Goal: Information Seeking & Learning: Learn about a topic

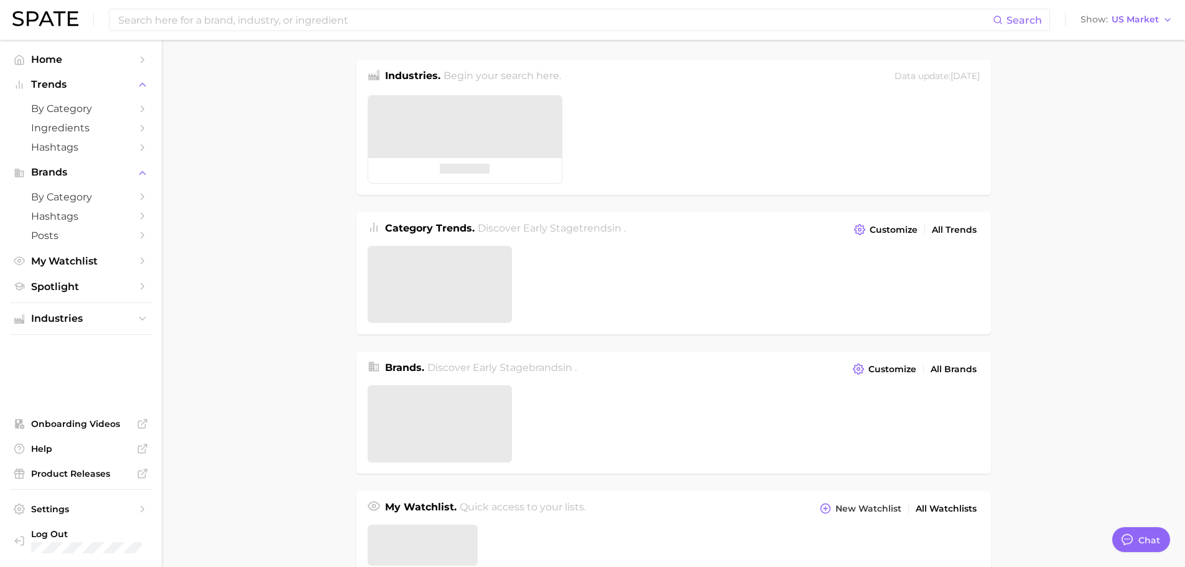
type textarea "x"
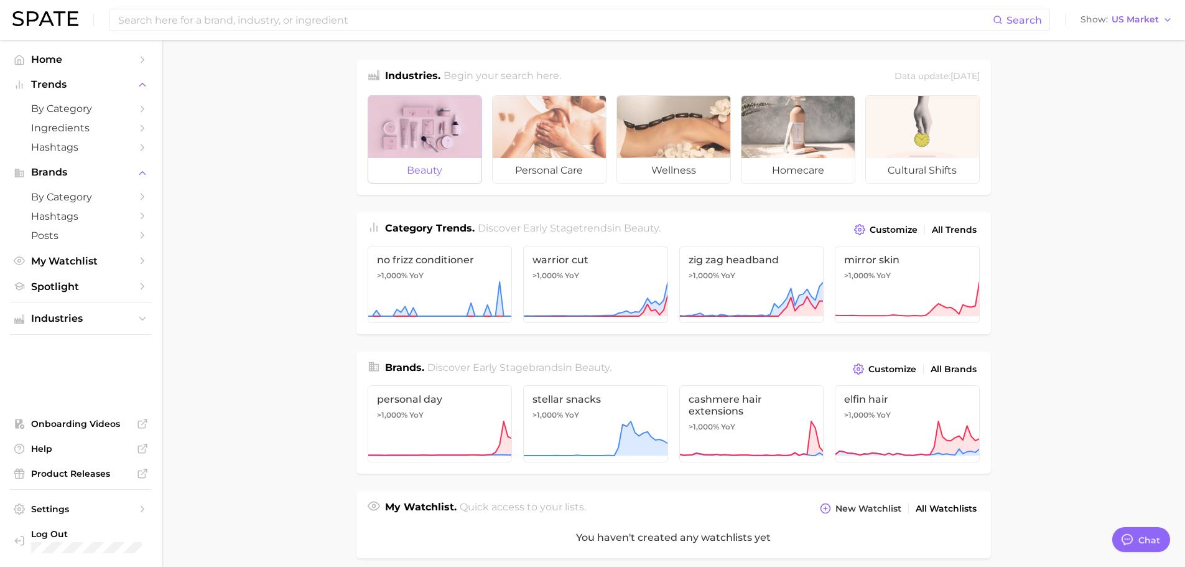
click at [437, 142] on div at bounding box center [424, 127] width 113 height 62
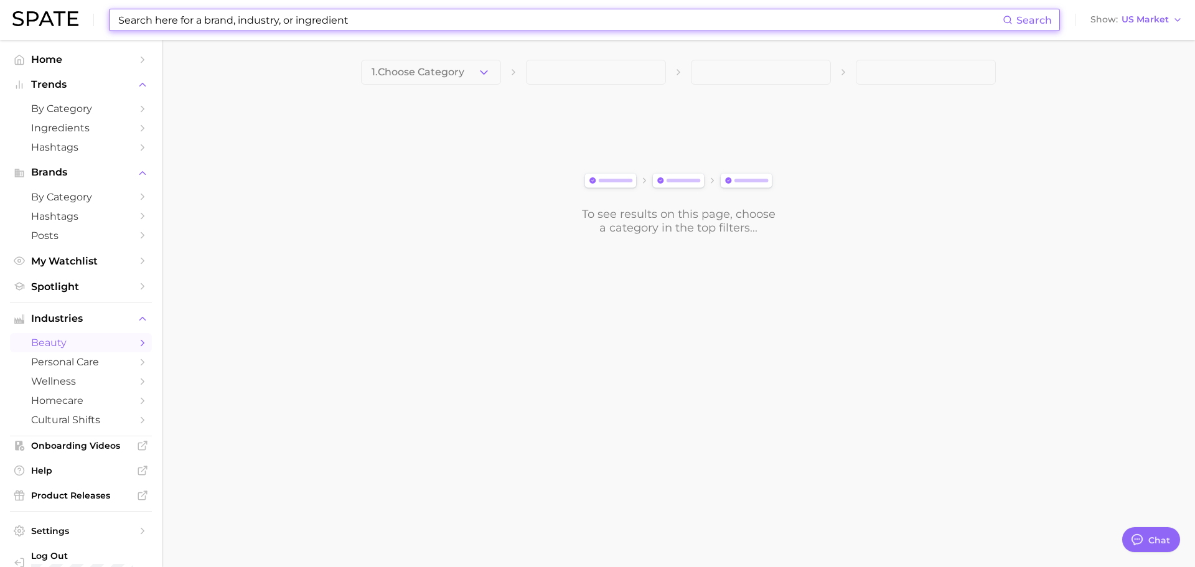
click at [163, 22] on input at bounding box center [559, 19] width 885 height 21
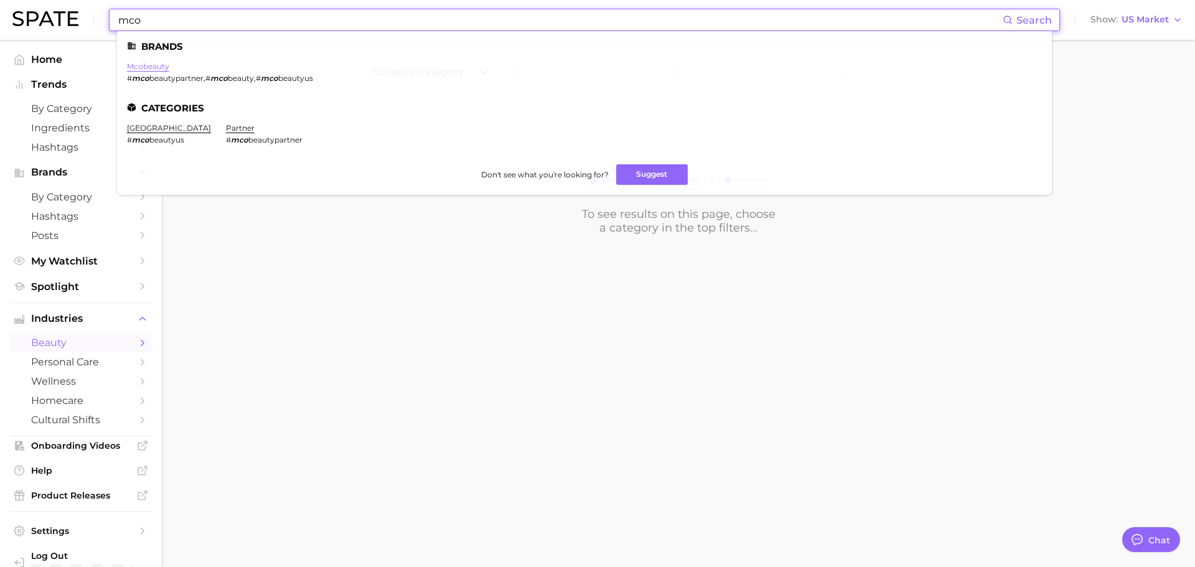
type input "mco"
click at [164, 68] on link "mcobeauty" at bounding box center [148, 66] width 42 height 9
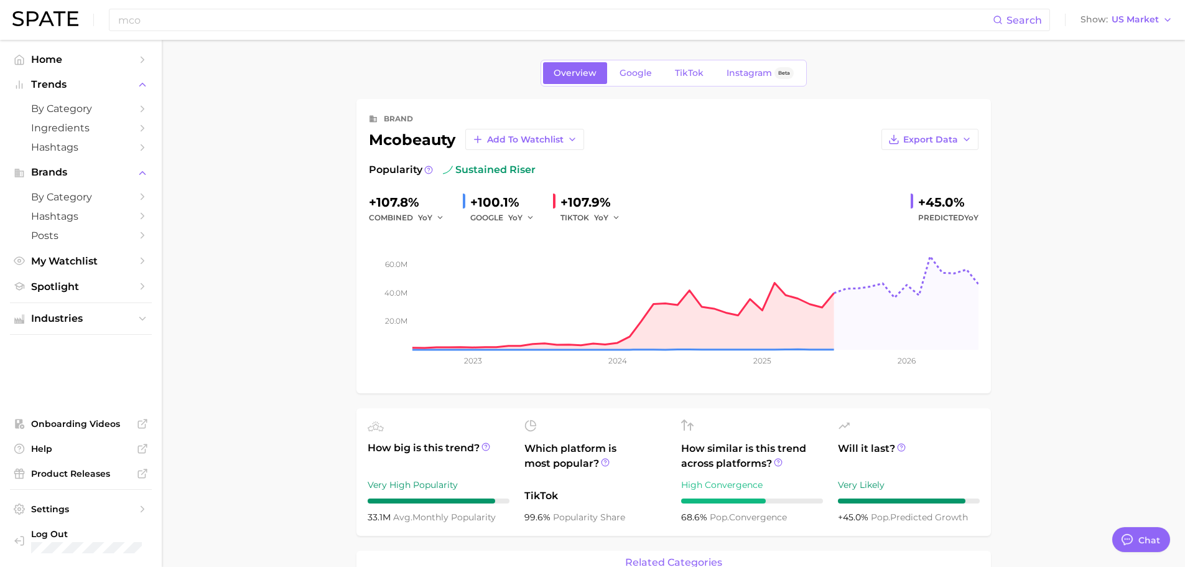
type textarea "x"
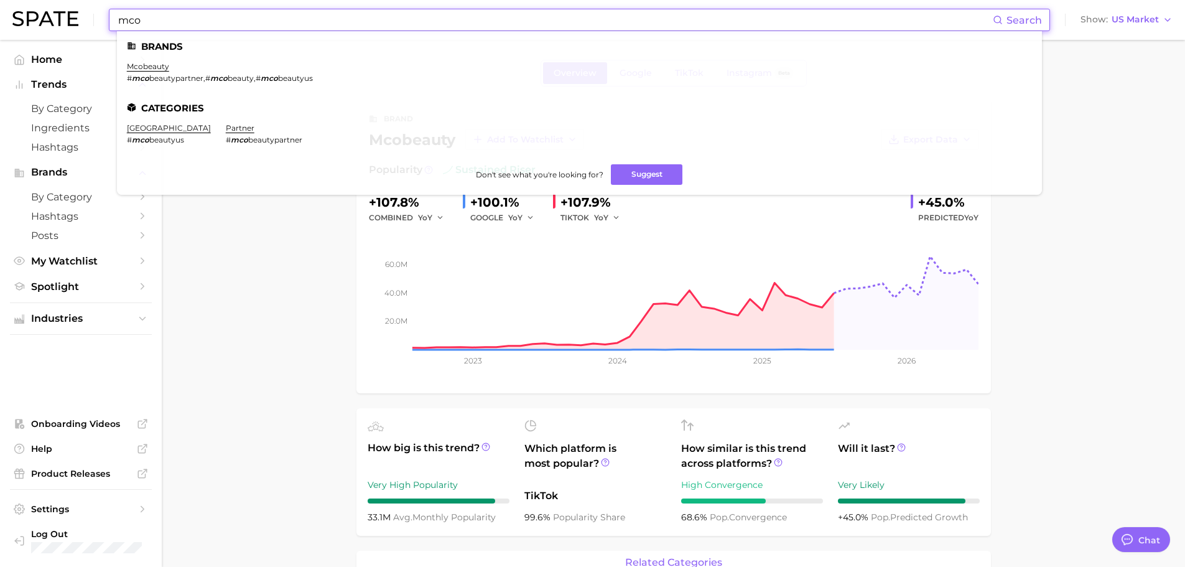
click at [273, 13] on input "mco" at bounding box center [555, 19] width 876 height 21
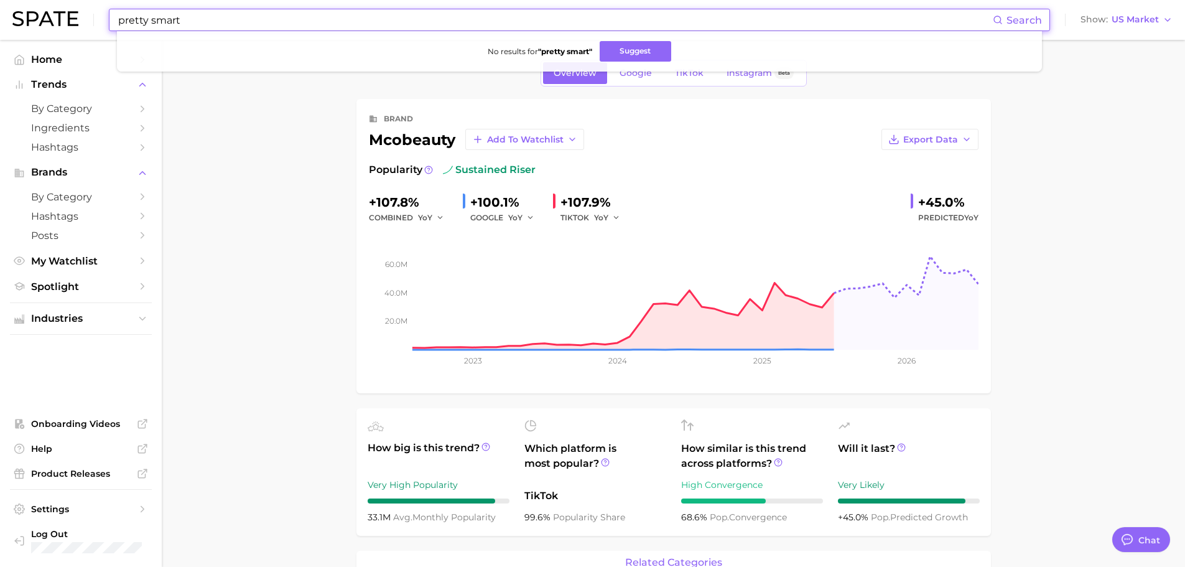
drag, startPoint x: 222, startPoint y: 17, endPoint x: 35, endPoint y: 12, distance: 186.7
click at [34, 14] on div "pretty smart Search No results for " pretty smart " Suggest Show US Market" at bounding box center [592, 20] width 1161 height 40
drag, startPoint x: 426, startPoint y: 22, endPoint x: 0, endPoint y: -49, distance: 432.2
click at [0, 0] on html "pretty smart Search No results for " pretty smart " Suggest Show US Market Home…" at bounding box center [592, 283] width 1185 height 567
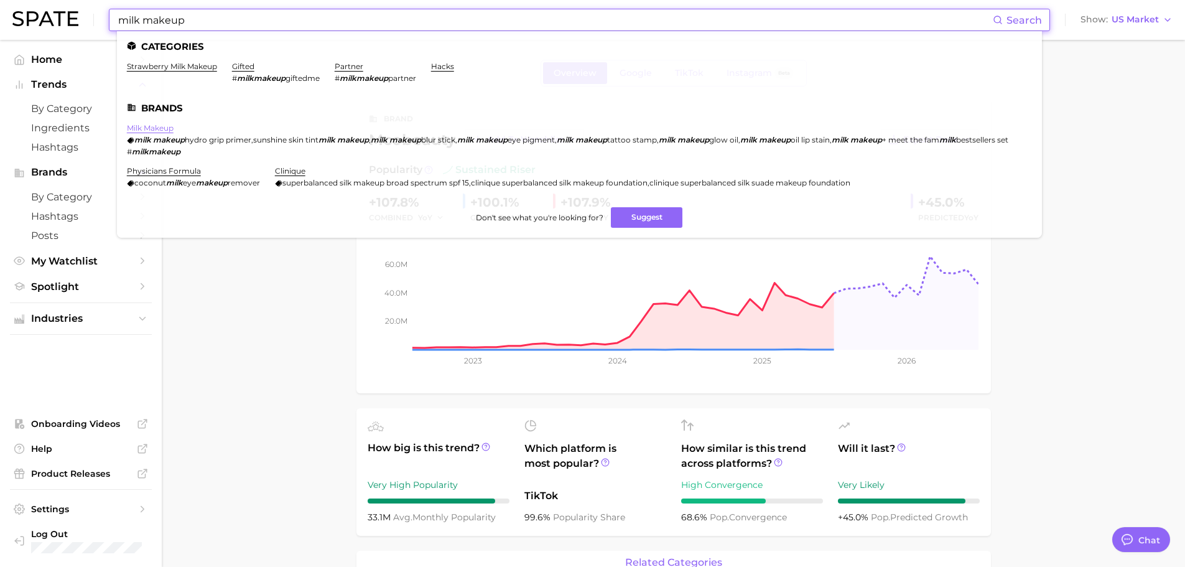
type input "milk makeup"
click at [162, 129] on link "milk makeup" at bounding box center [150, 127] width 47 height 9
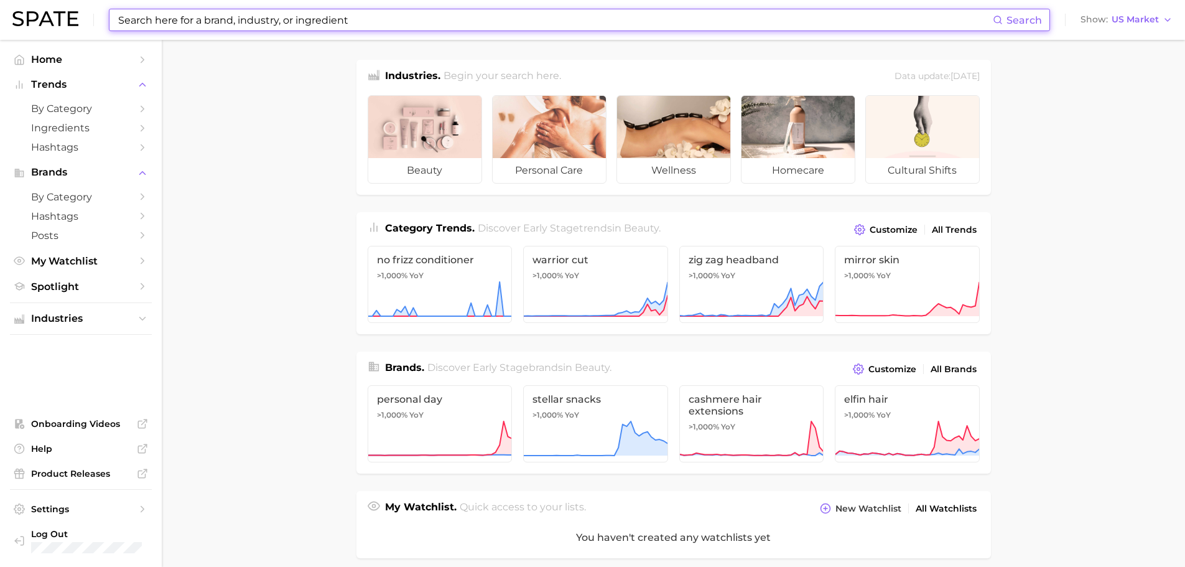
click at [164, 17] on input at bounding box center [555, 19] width 876 height 21
click at [166, 21] on input at bounding box center [555, 19] width 876 height 21
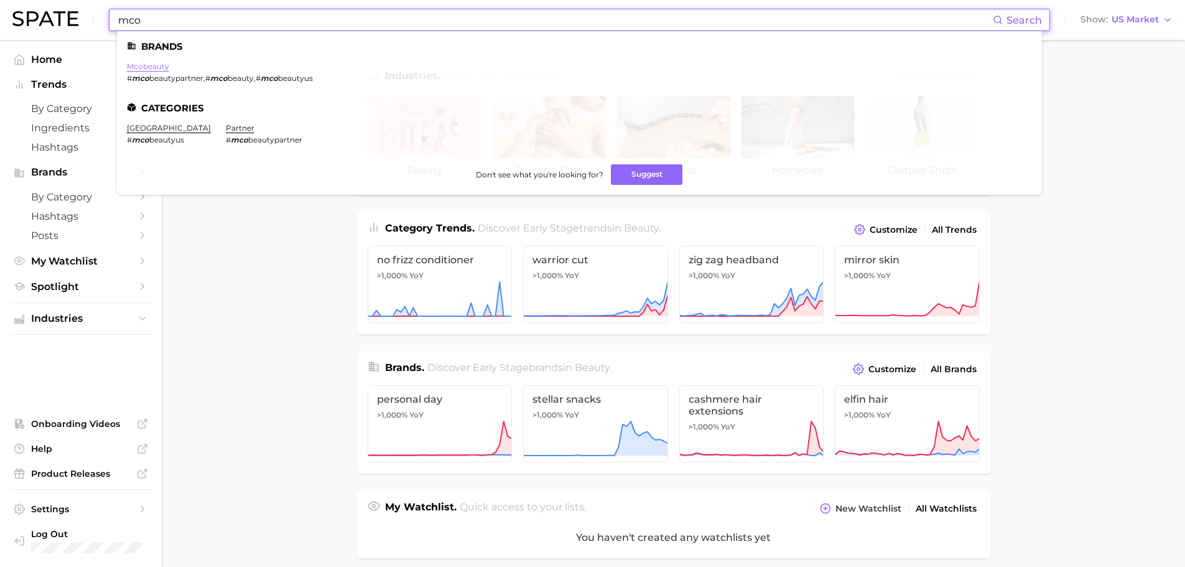
type input "mco"
click at [142, 67] on link "mcobeauty" at bounding box center [148, 66] width 42 height 9
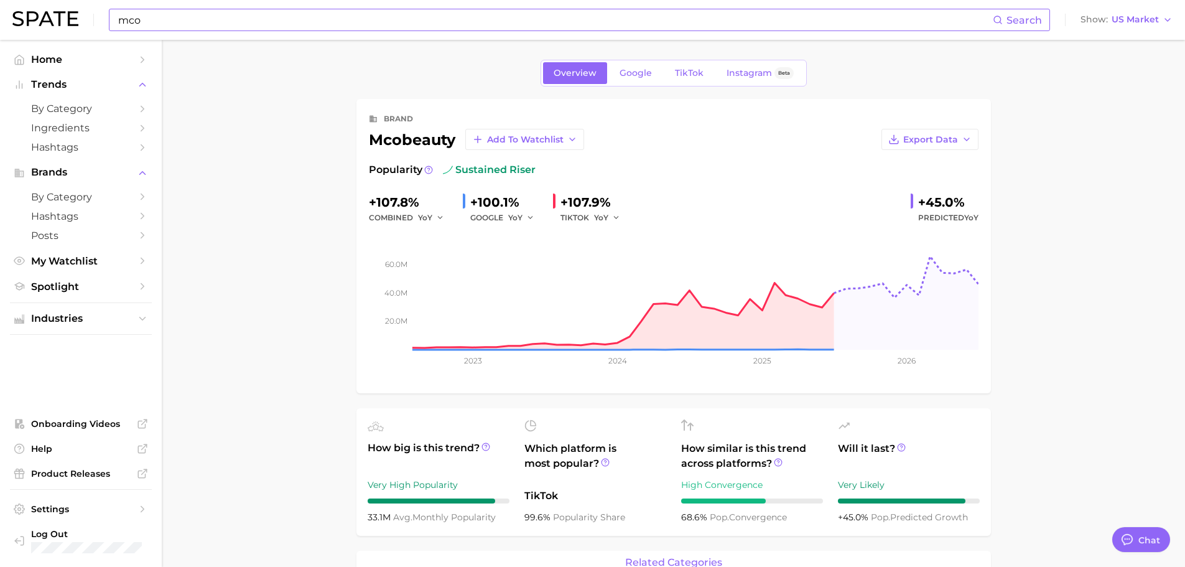
type textarea "x"
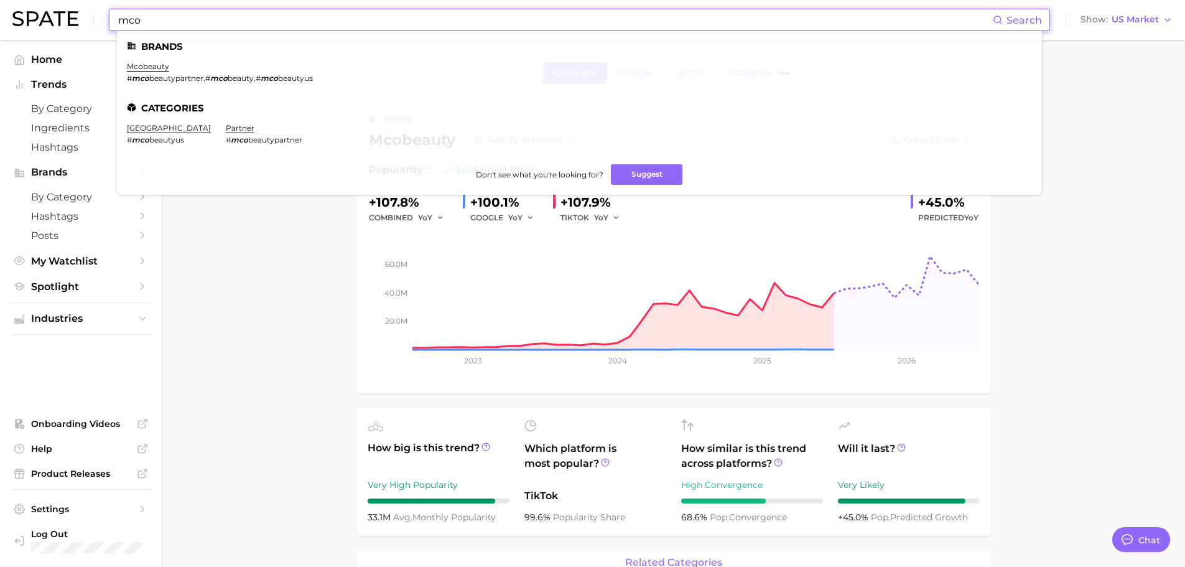
click at [650, 13] on input "mco" at bounding box center [555, 19] width 876 height 21
drag, startPoint x: 510, startPoint y: 26, endPoint x: 0, endPoint y: 34, distance: 510.3
click at [0, 34] on header "mco Search Brands mcobeauty # mco beautypartner , # mco beauty , # mco beautyus…" at bounding box center [592, 20] width 1185 height 40
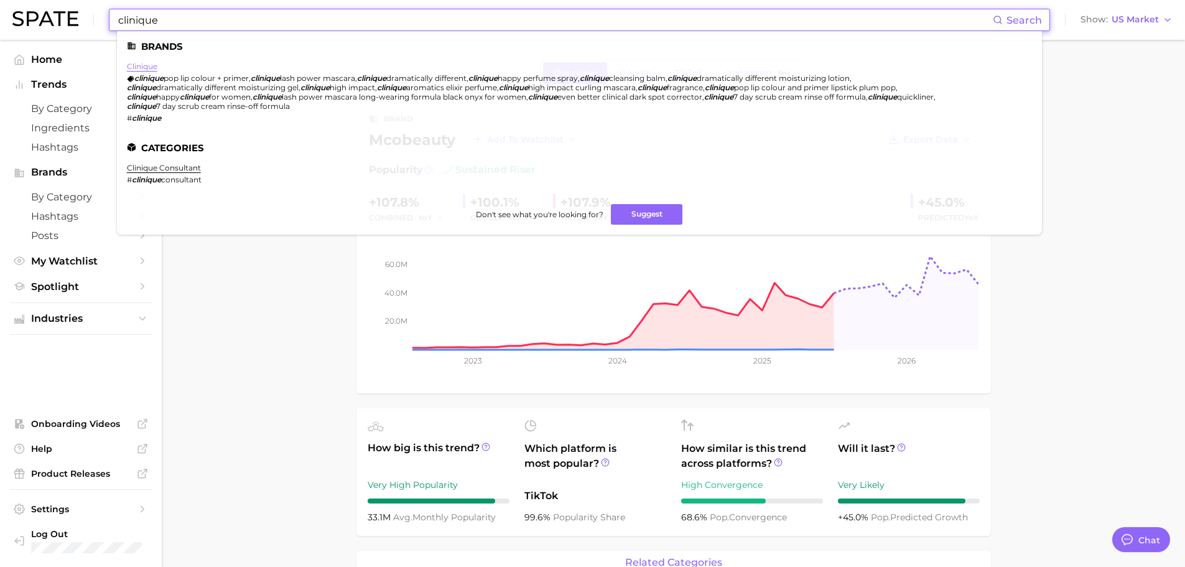
type input "clinique"
click at [143, 65] on link "clinique" at bounding box center [142, 66] width 30 height 9
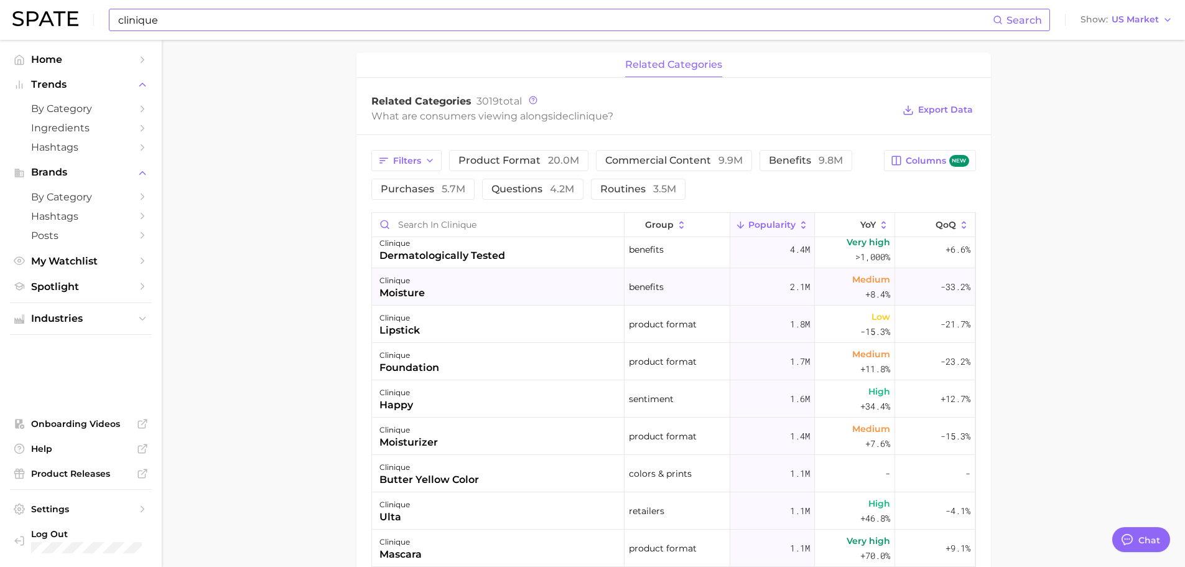
scroll to position [62, 0]
